Goal: Information Seeking & Learning: Check status

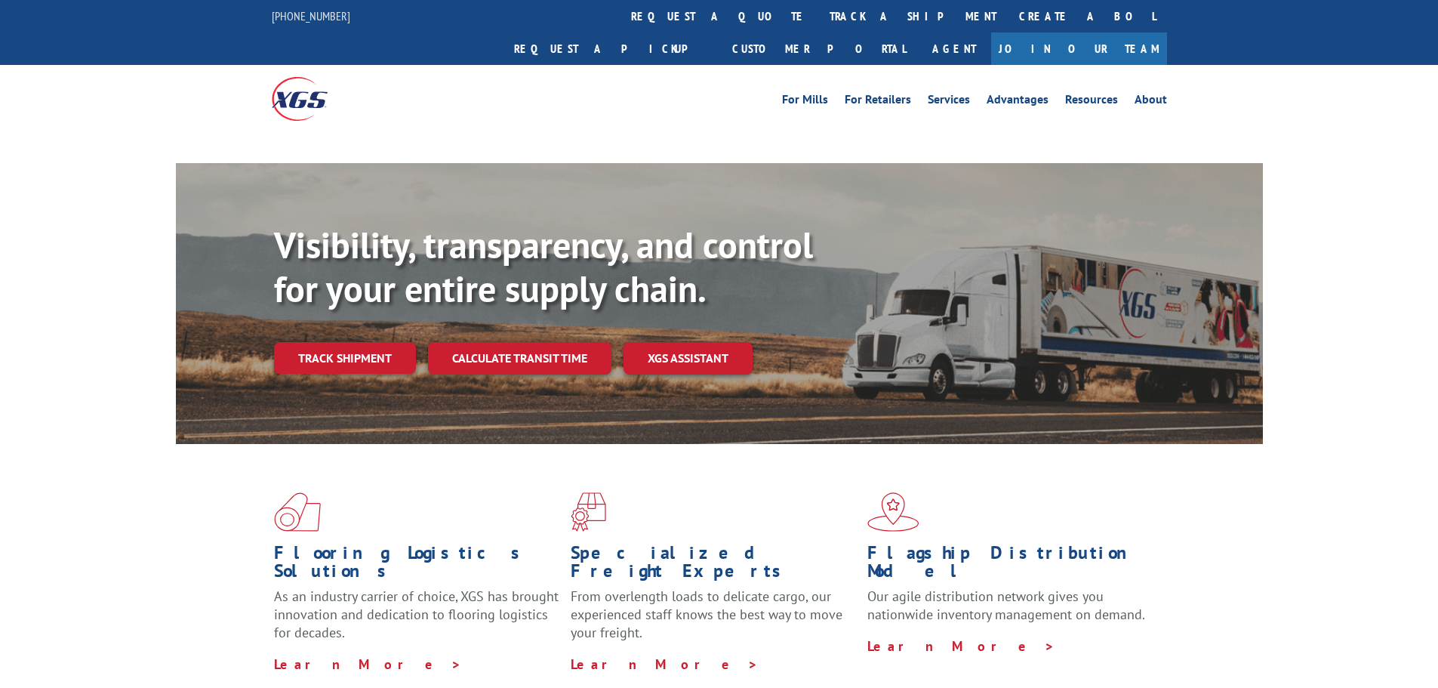
click at [818, 5] on link "track a shipment" at bounding box center [912, 16] width 189 height 32
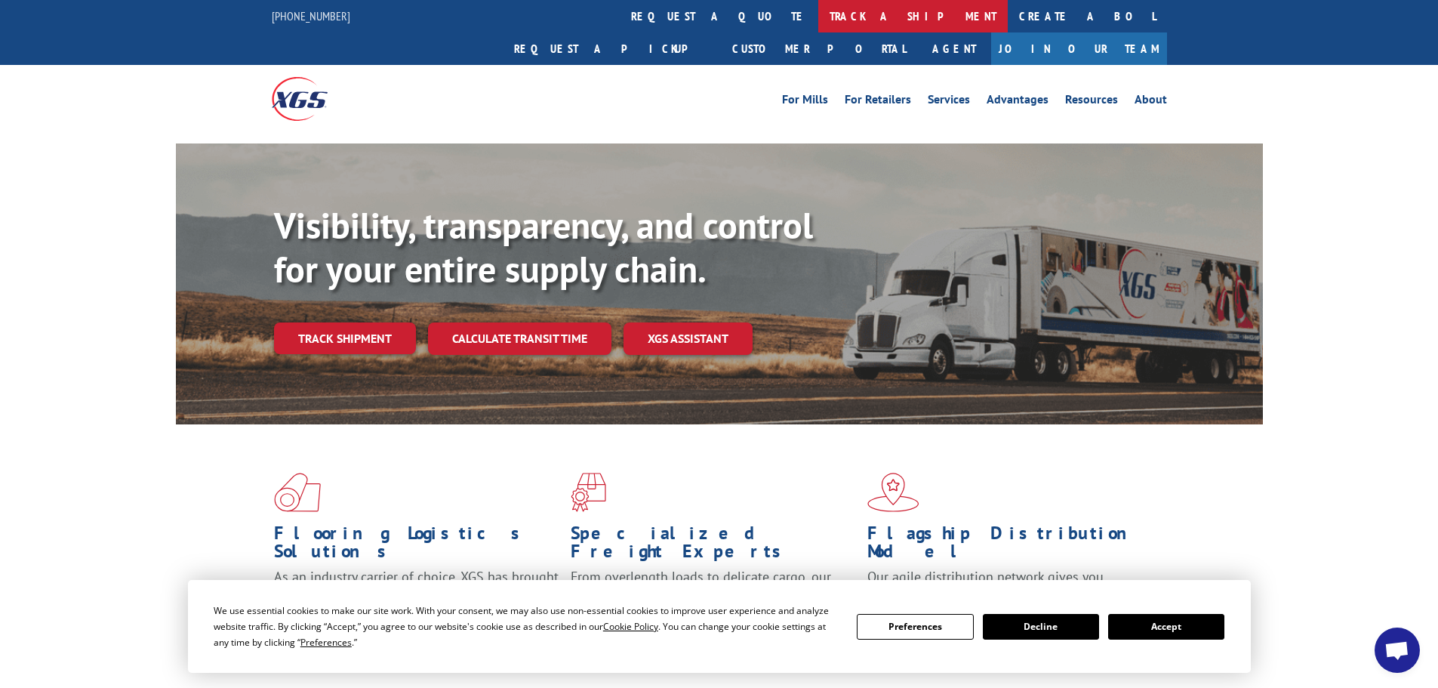
click at [818, 11] on link "track a shipment" at bounding box center [912, 16] width 189 height 32
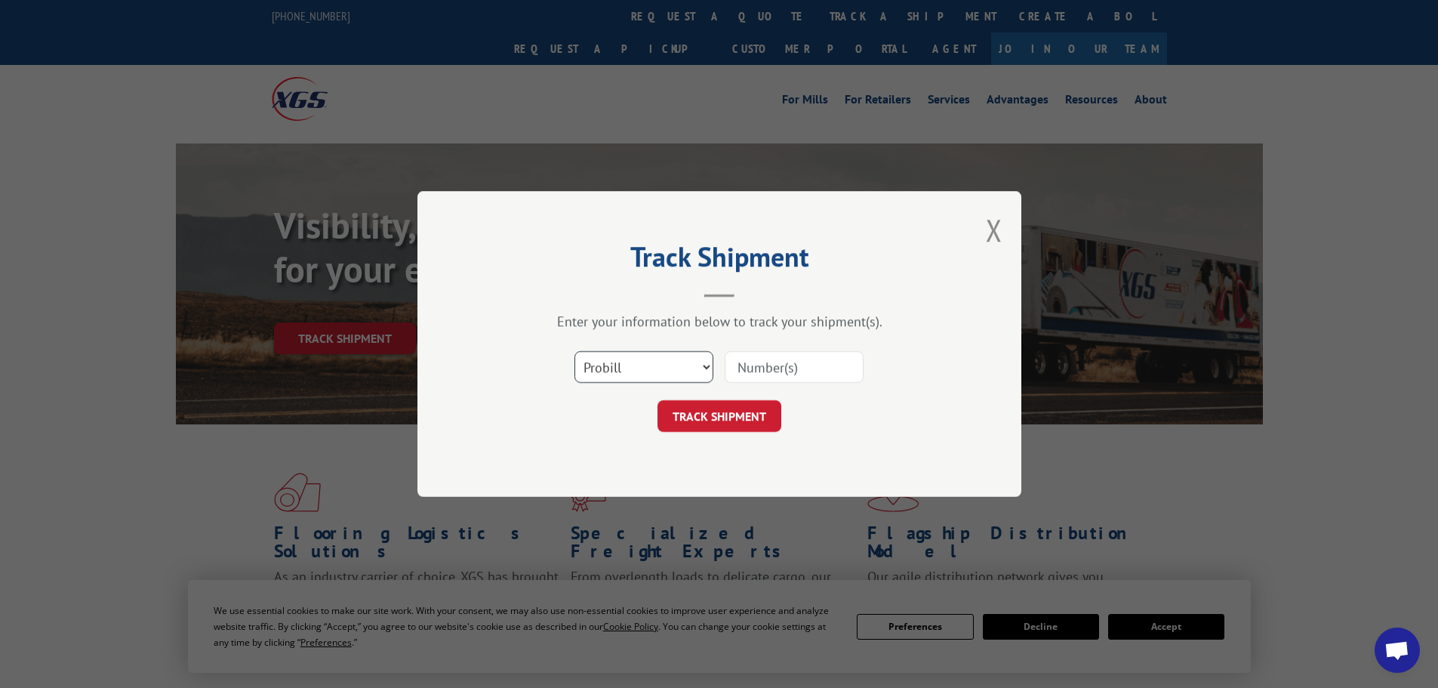
click at [616, 368] on select "Select category... Probill BOL PO" at bounding box center [643, 367] width 139 height 32
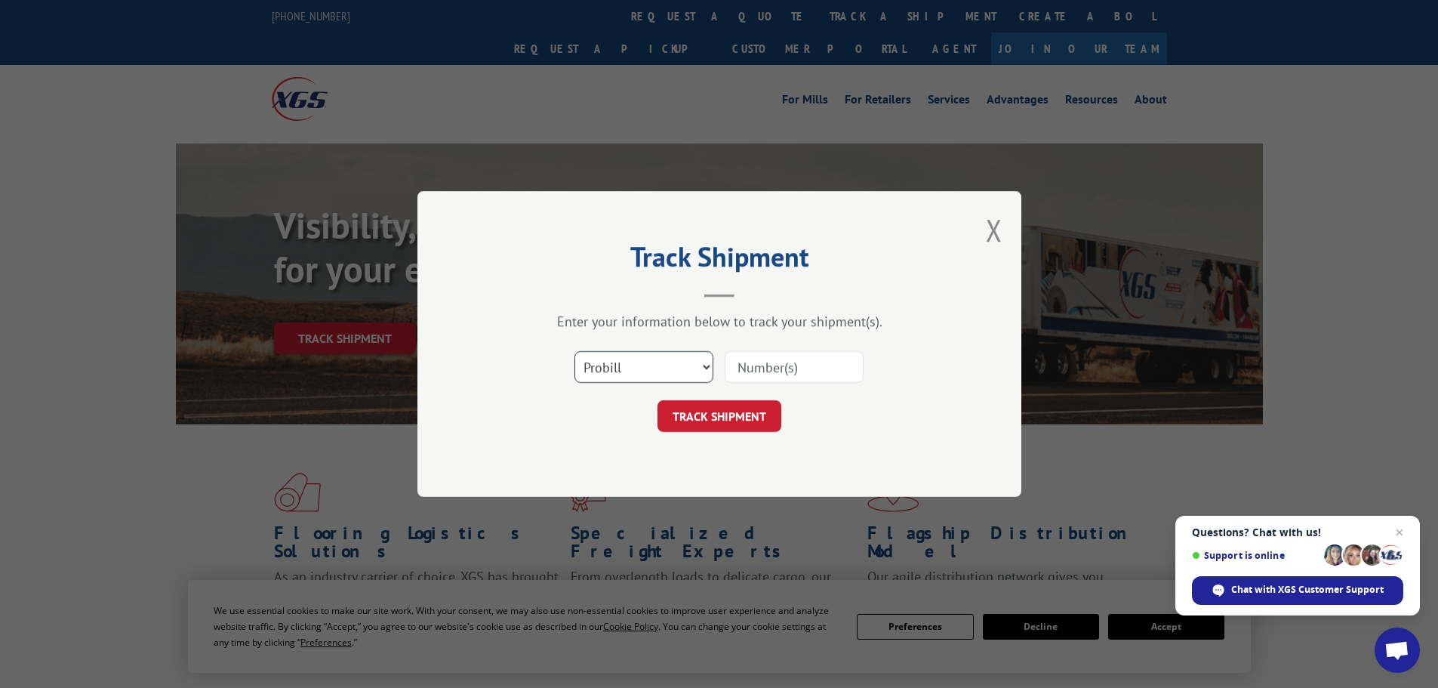
select select "bol"
click at [574, 351] on select "Select category... Probill BOL PO" at bounding box center [643, 367] width 139 height 32
click at [777, 370] on input at bounding box center [794, 367] width 139 height 32
paste input "- 5609102"
type input "- 5609102"
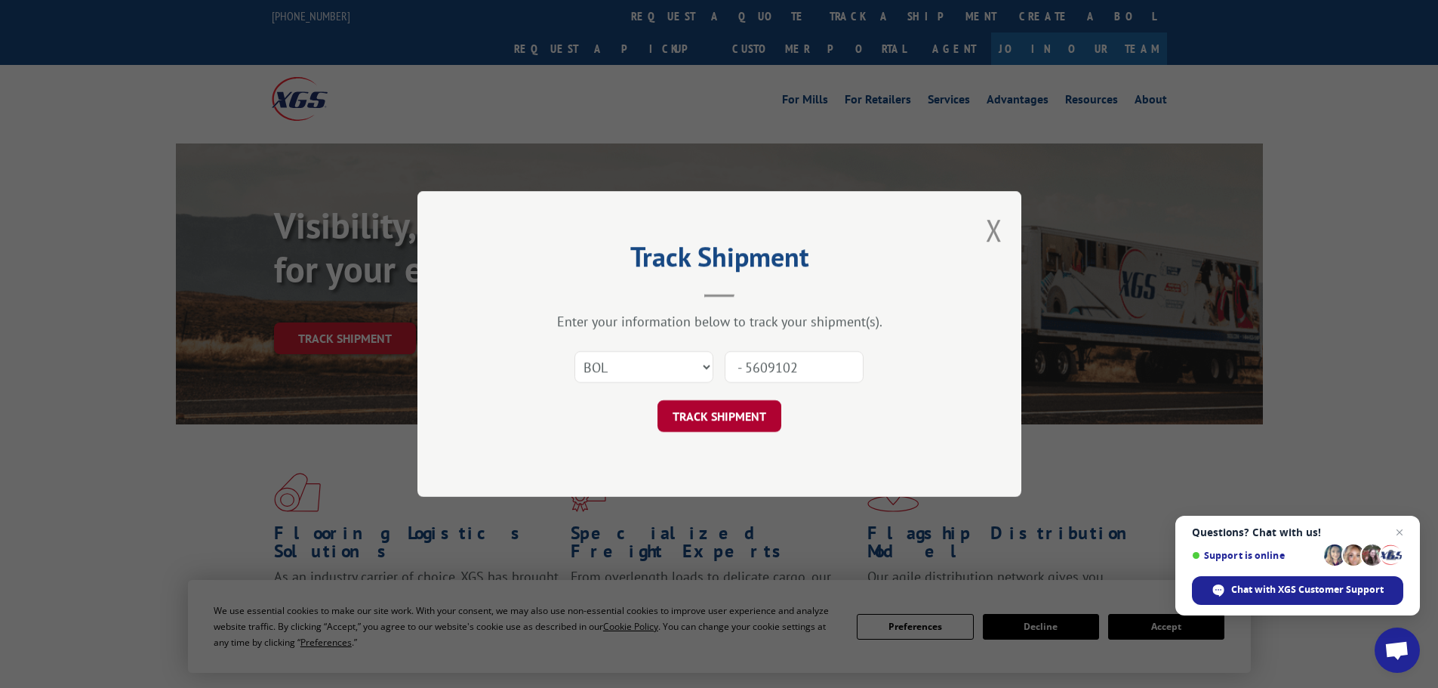
click at [719, 426] on button "TRACK SHIPMENT" at bounding box center [719, 416] width 124 height 32
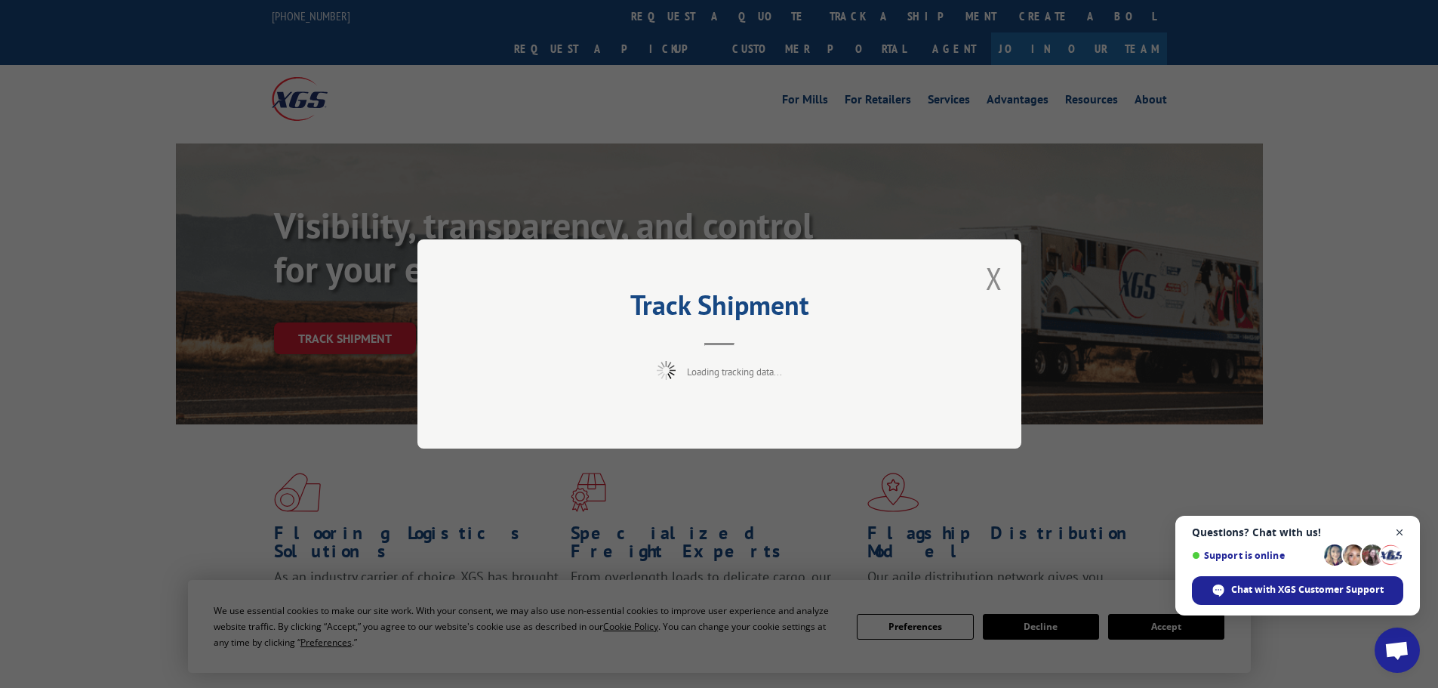
click at [1400, 528] on span "Close chat" at bounding box center [1399, 532] width 19 height 19
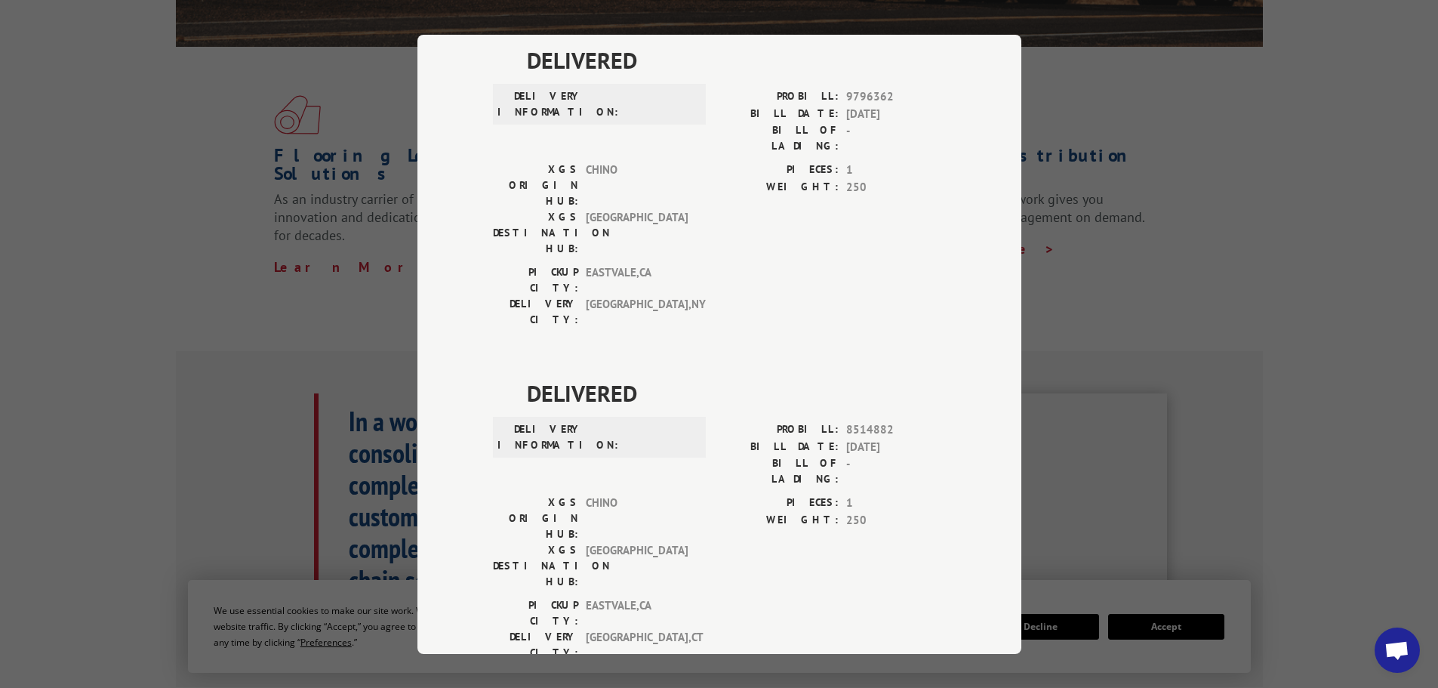
scroll to position [728, 0]
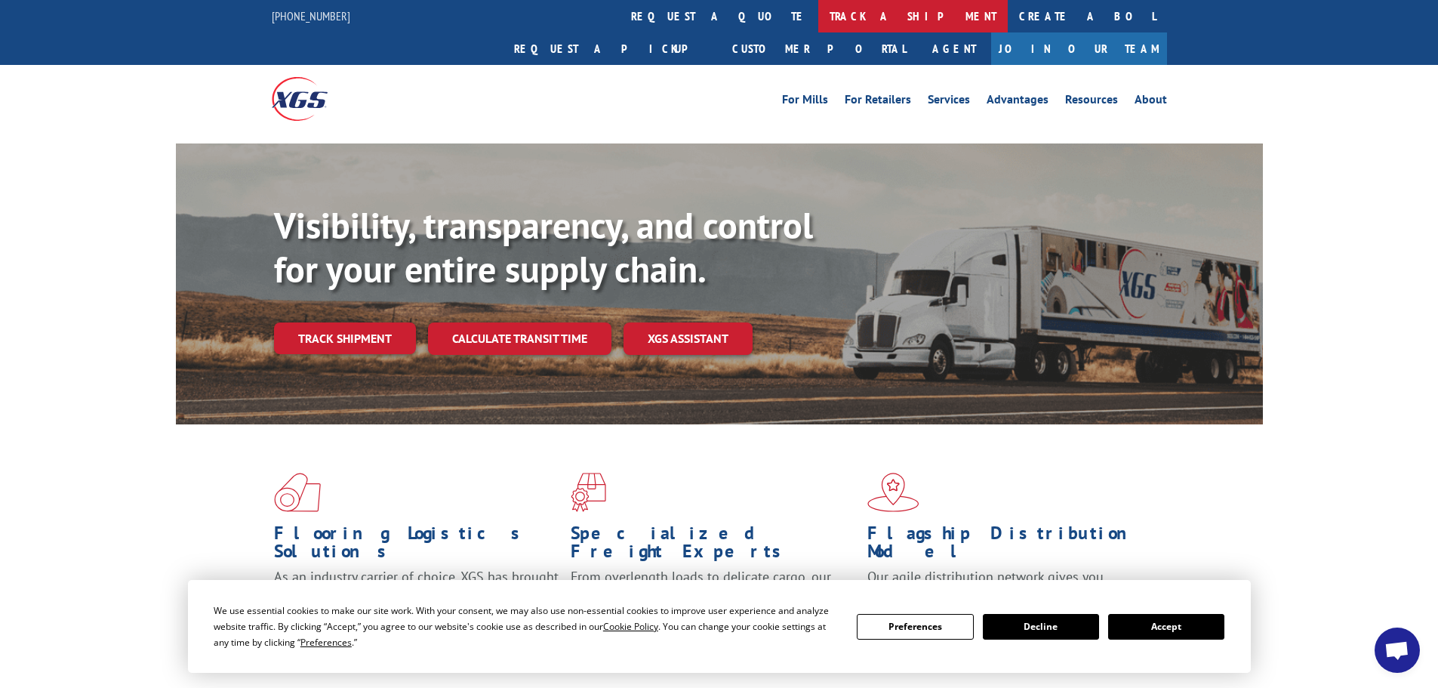
click at [818, 16] on link "track a shipment" at bounding box center [912, 16] width 189 height 32
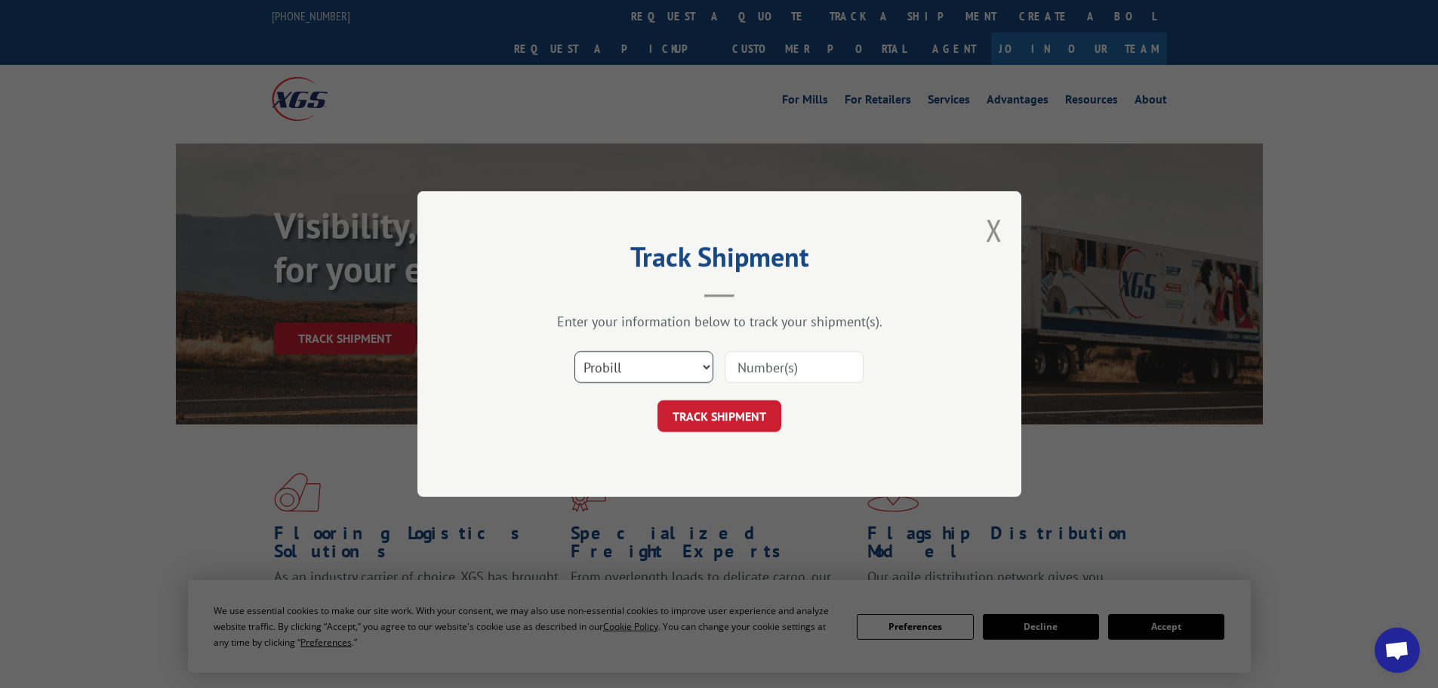
click at [601, 365] on select "Select category... Probill BOL PO" at bounding box center [643, 367] width 139 height 32
select select "bol"
click at [574, 351] on select "Select category... Probill BOL PO" at bounding box center [643, 367] width 139 height 32
click at [780, 368] on input at bounding box center [794, 367] width 139 height 32
paste input "7072224"
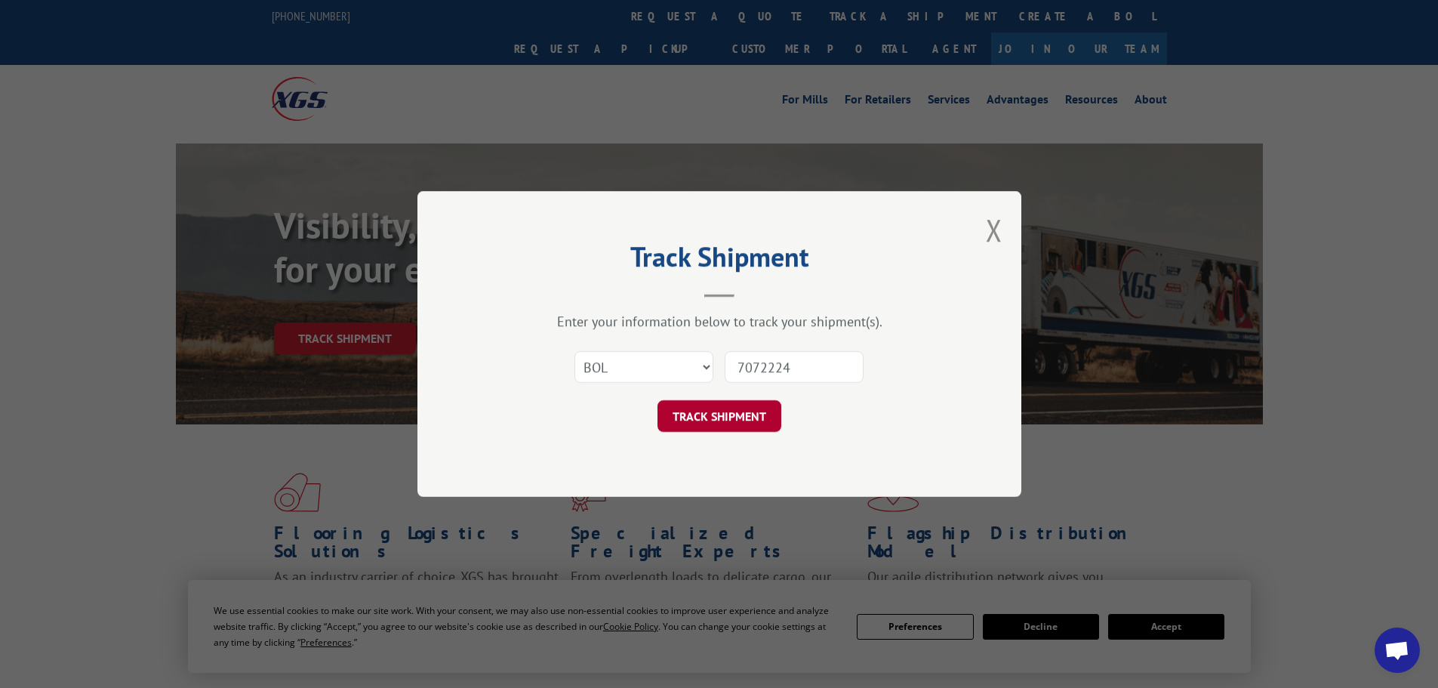
type input "7072224"
click at [697, 411] on button "TRACK SHIPMENT" at bounding box center [719, 416] width 124 height 32
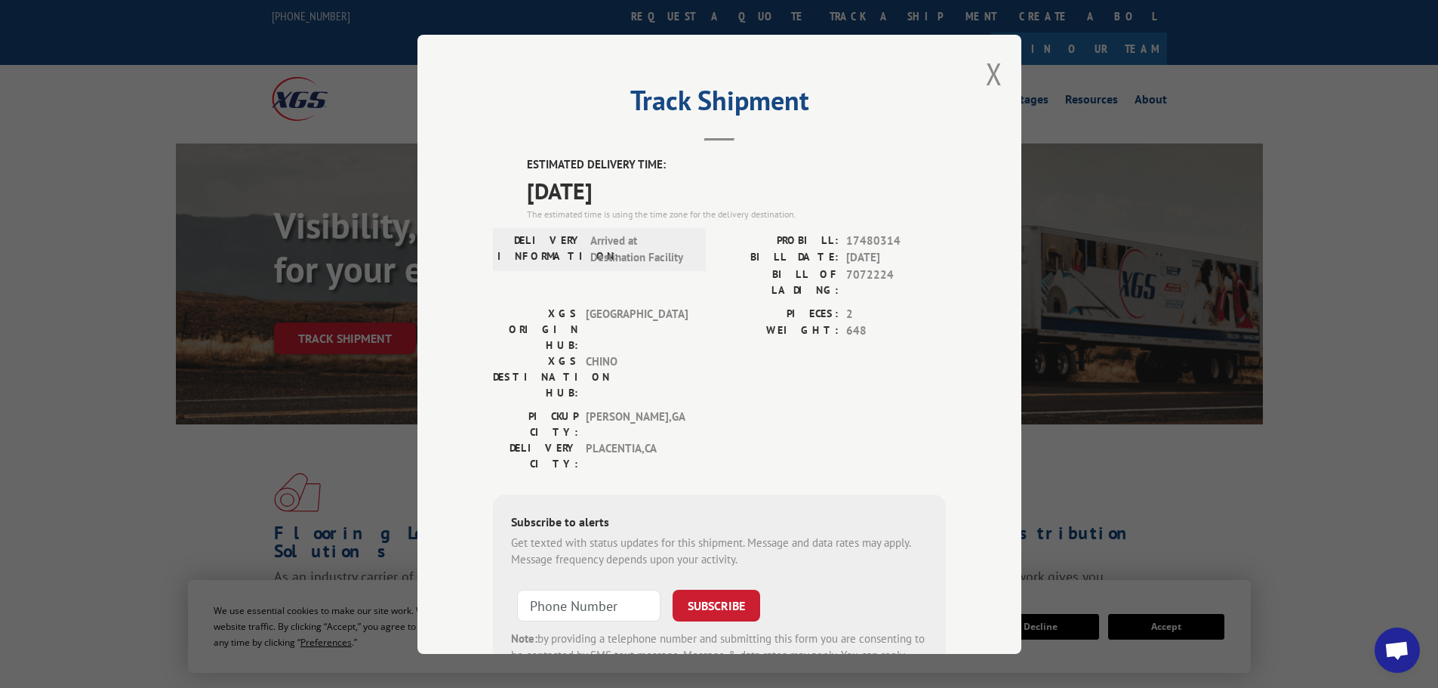
click at [300, 131] on div "Track Shipment ESTIMATED DELIVERY TIME: 10/14/2025 The estimated time is using …" at bounding box center [719, 344] width 1438 height 688
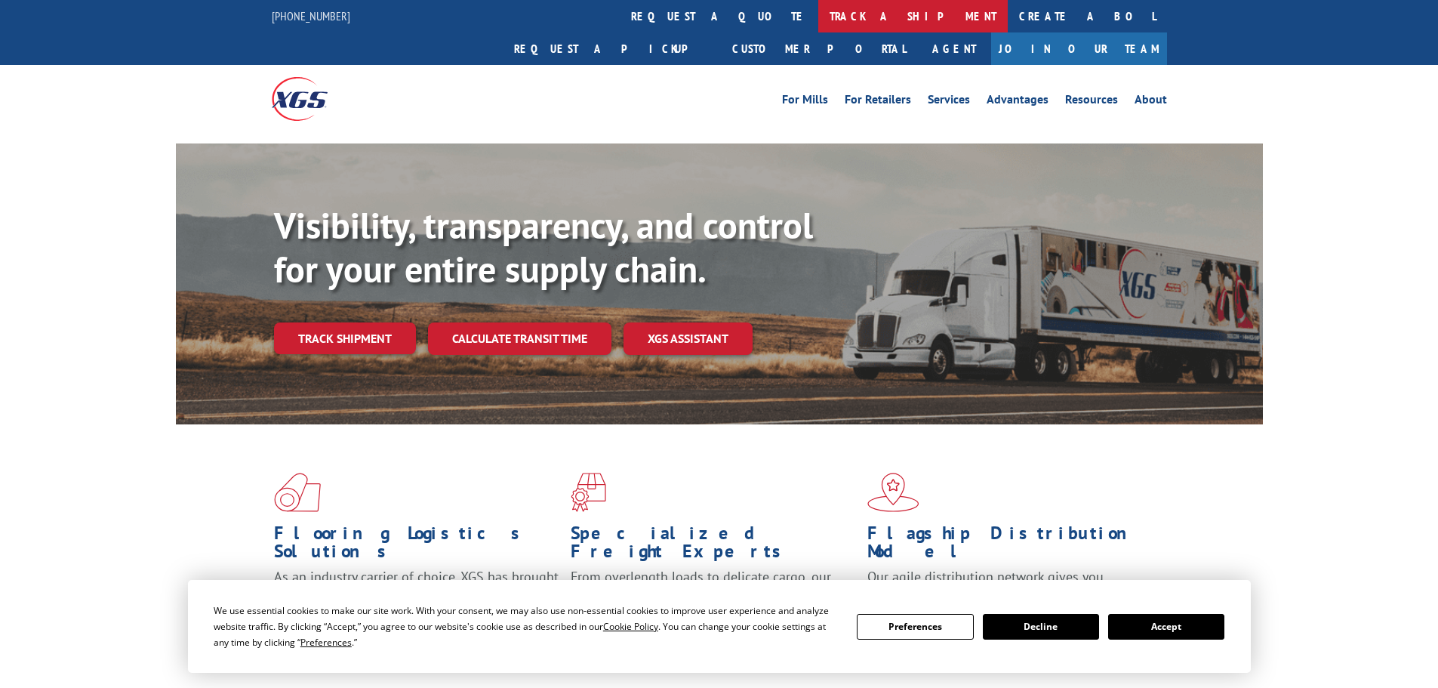
click at [818, 12] on link "track a shipment" at bounding box center [912, 16] width 189 height 32
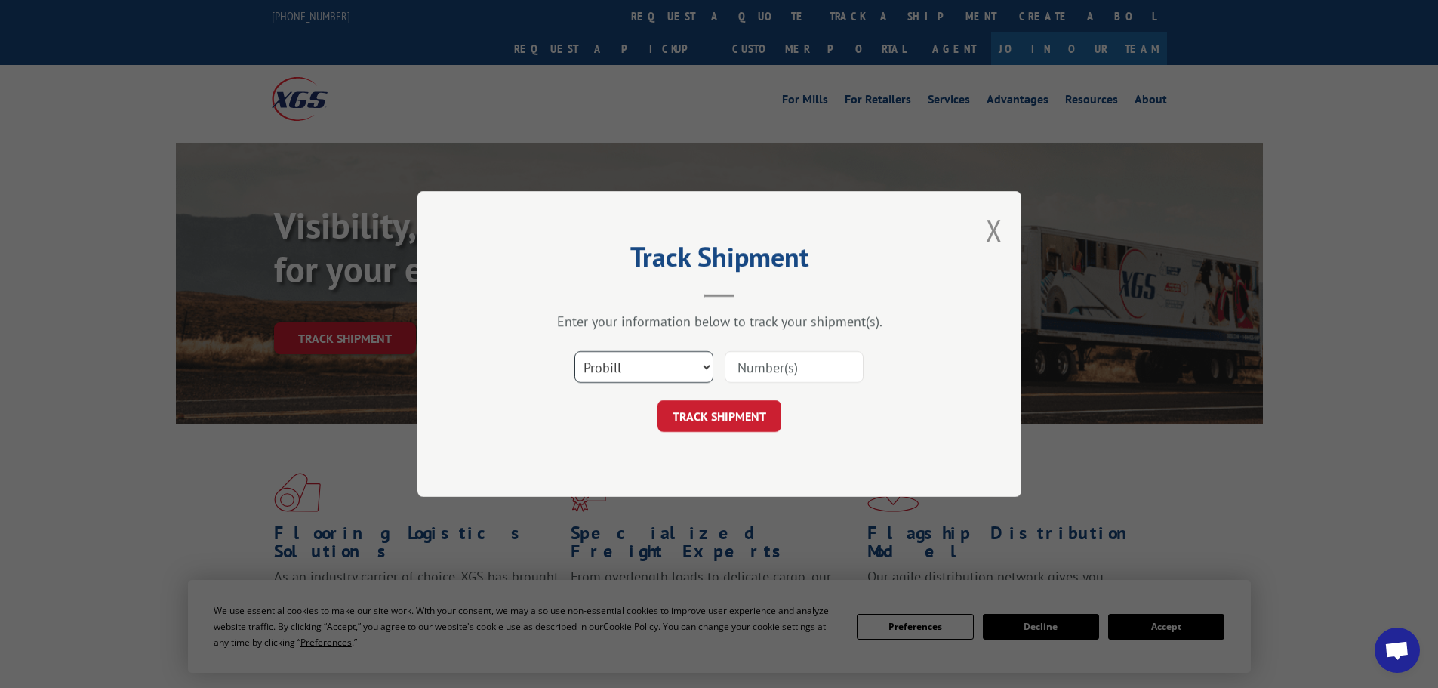
click at [632, 365] on select "Select category... Probill BOL PO" at bounding box center [643, 367] width 139 height 32
select select "bol"
click at [574, 351] on select "Select category... Probill BOL PO" at bounding box center [643, 367] width 139 height 32
click at [752, 365] on input at bounding box center [794, 367] width 139 height 32
paste input "7072224"
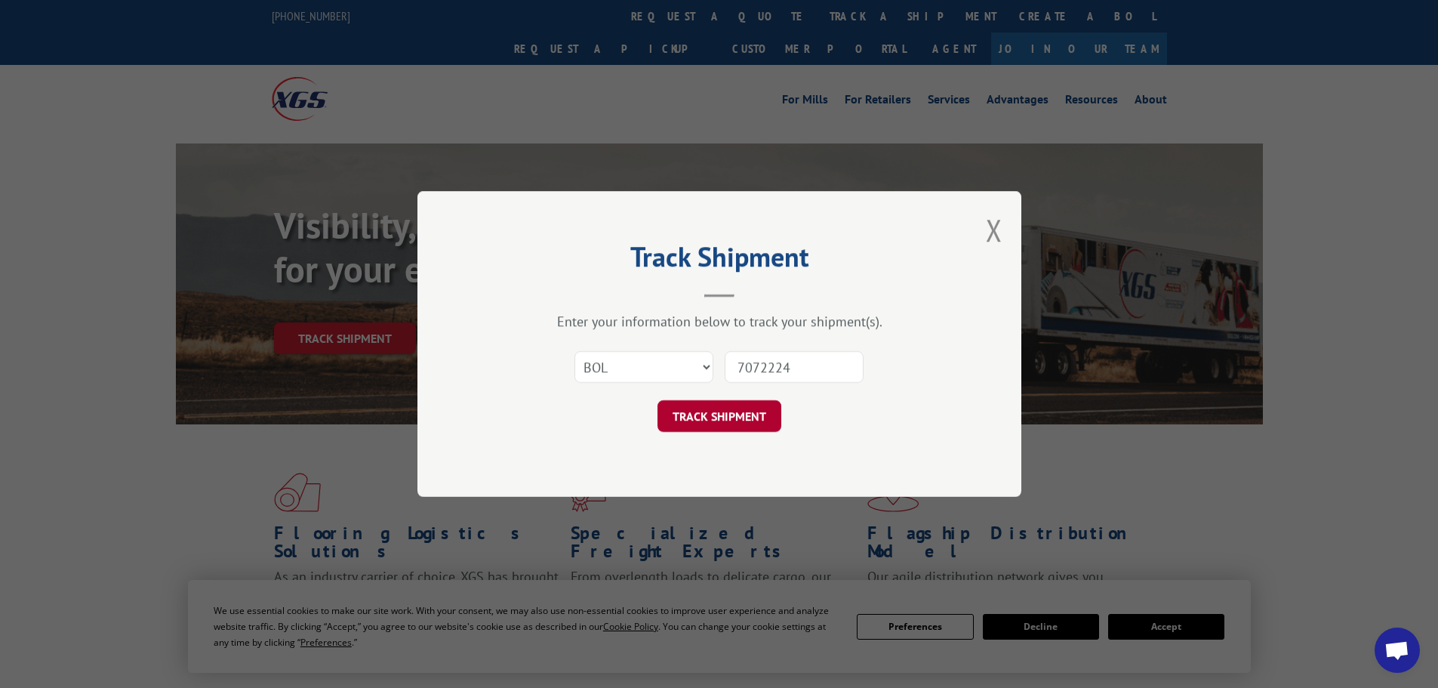
type input "7072224"
click at [716, 418] on button "TRACK SHIPMENT" at bounding box center [719, 416] width 124 height 32
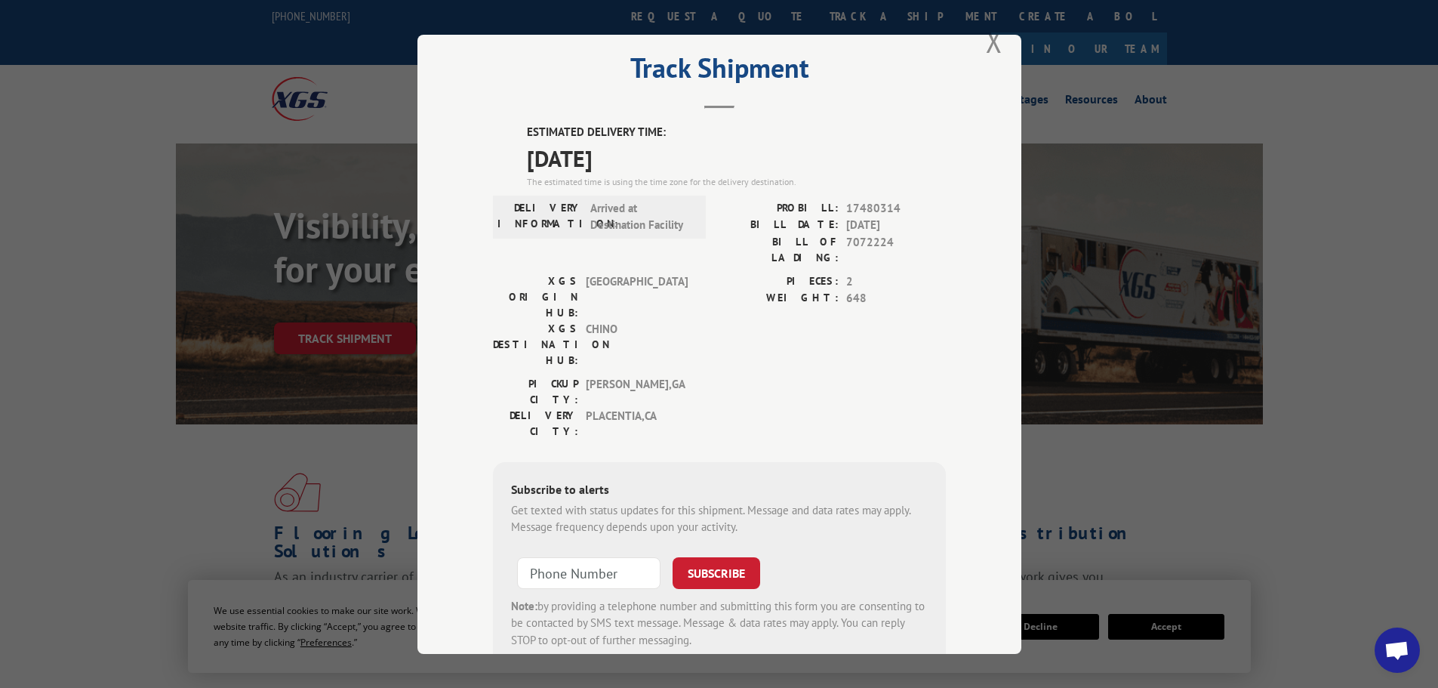
scroll to position [60, 0]
